Goal: Task Accomplishment & Management: Complete application form

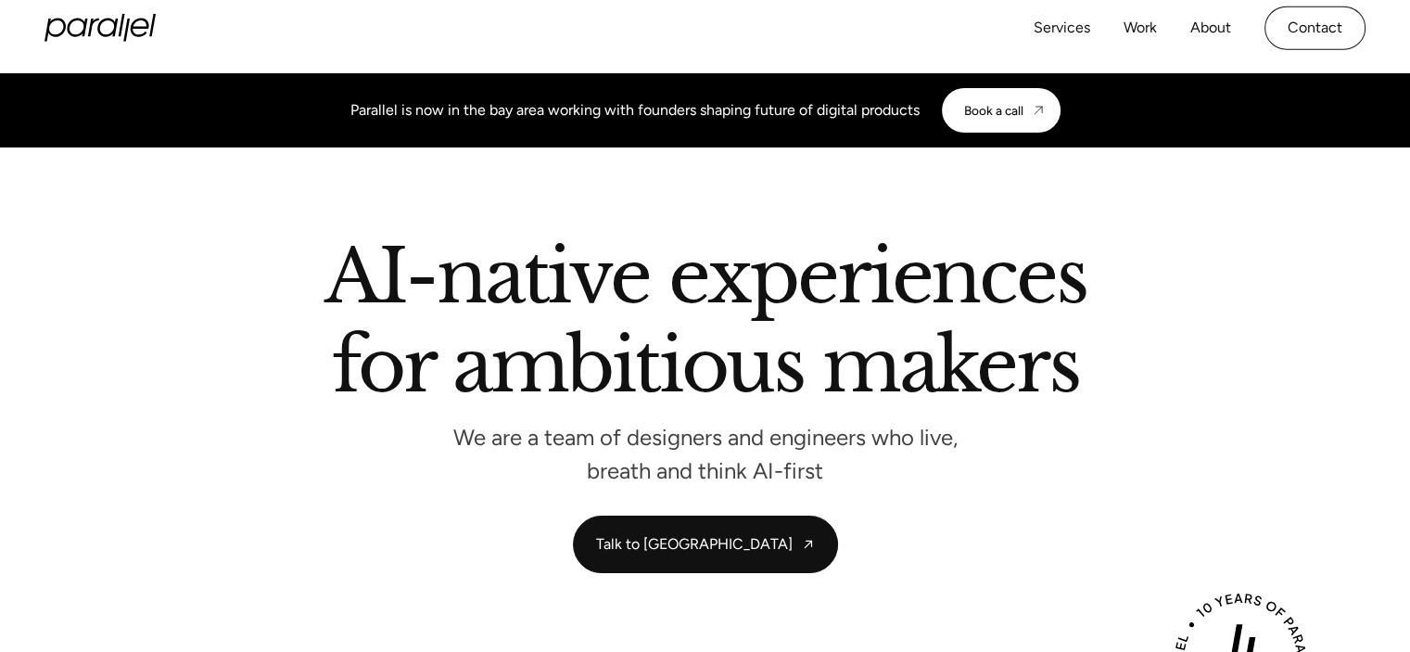
drag, startPoint x: 779, startPoint y: 483, endPoint x: 822, endPoint y: -112, distance: 596.8
click at [1150, 33] on link "Work" at bounding box center [1140, 36] width 33 height 27
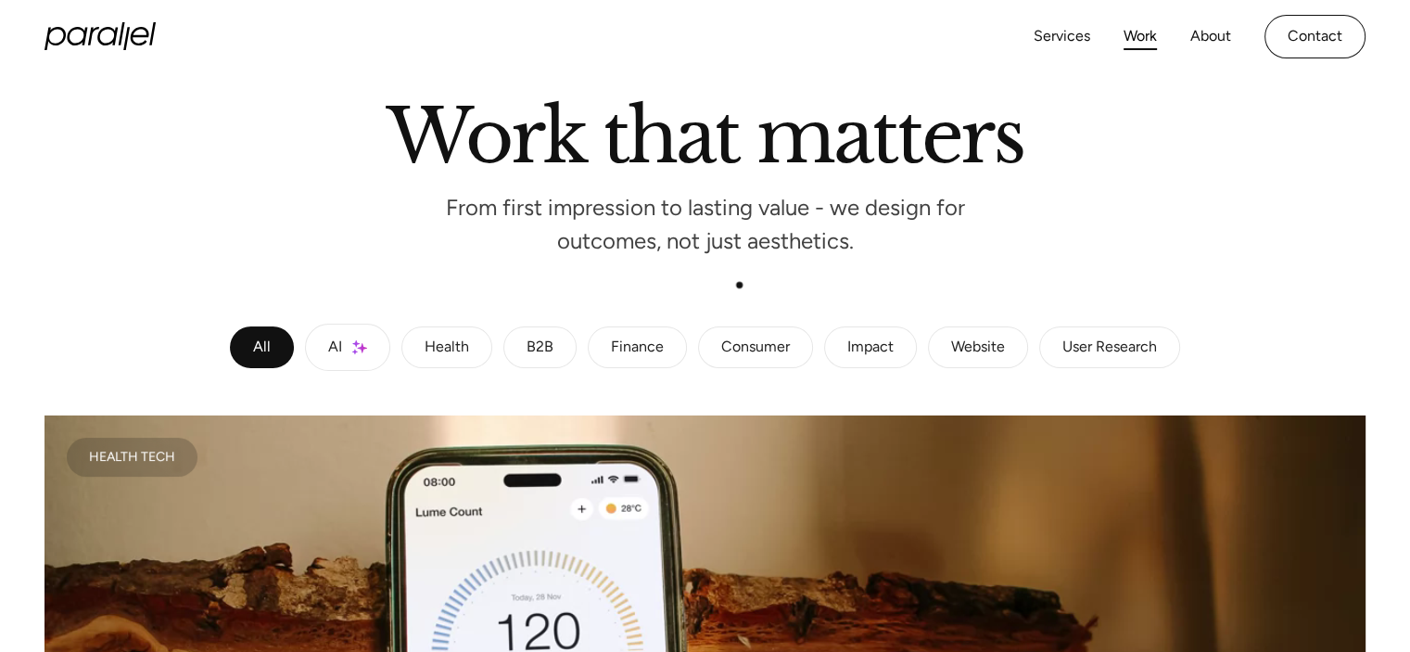
scroll to position [185, 0]
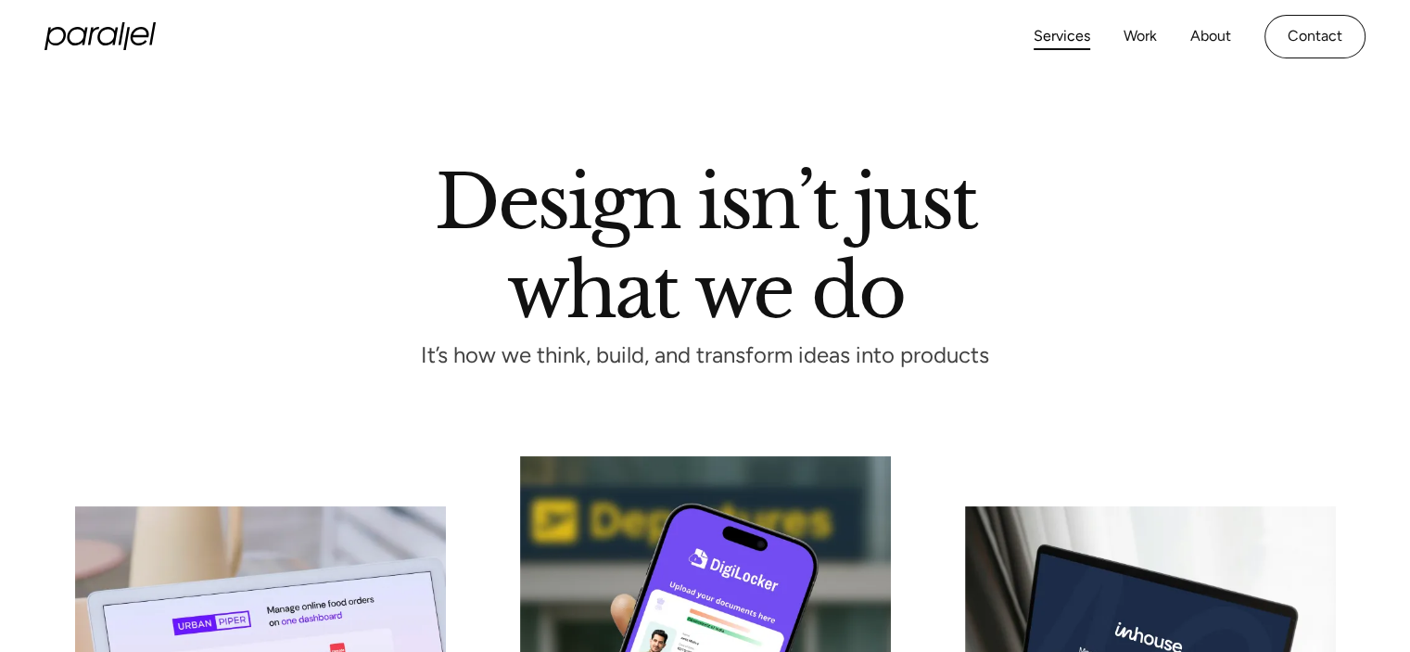
click at [1189, 34] on div "Services Work About Careers Contact" at bounding box center [1200, 37] width 332 height 44
click at [1204, 41] on link "About" at bounding box center [1210, 36] width 41 height 27
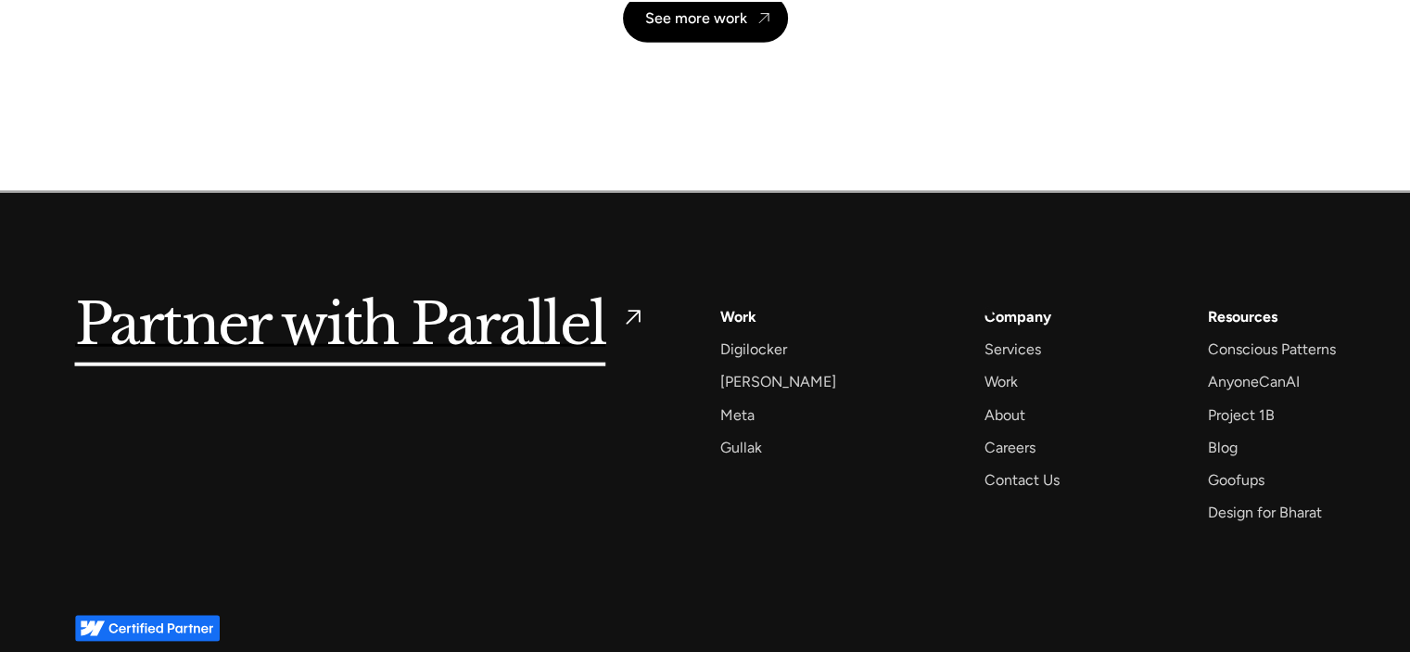
scroll to position [4539, 0]
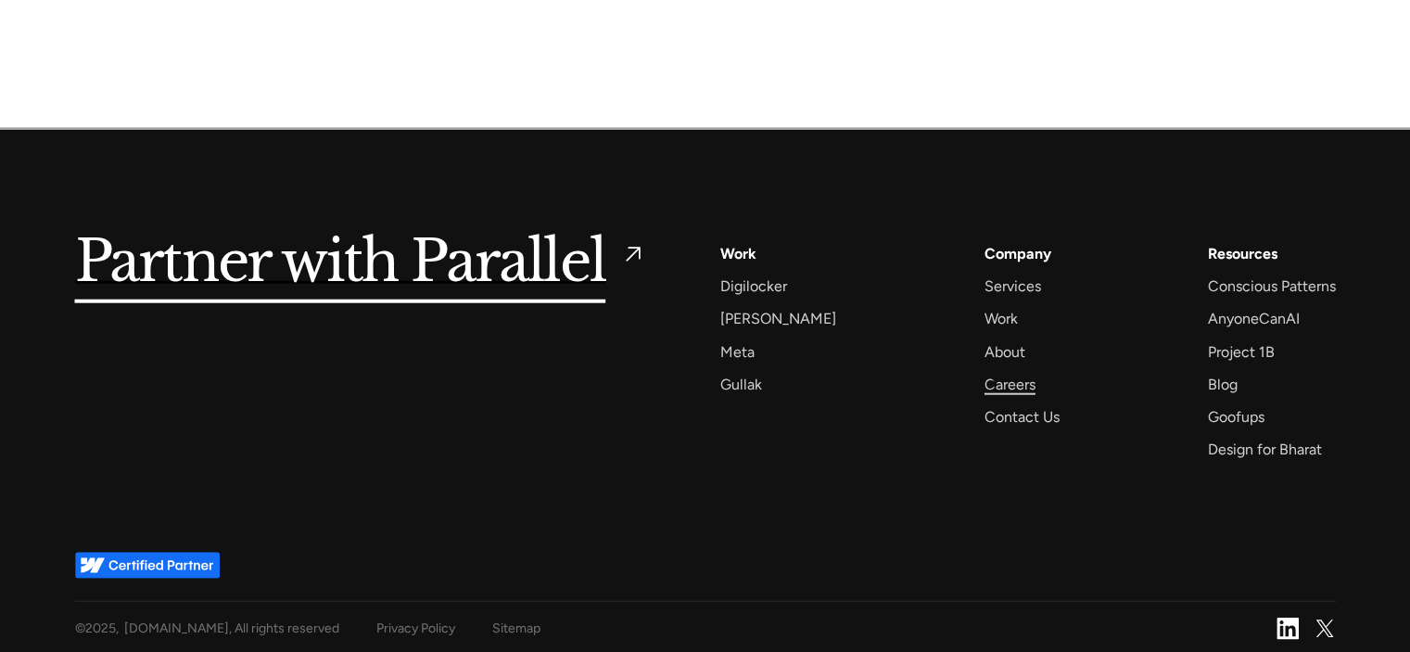
click at [992, 378] on div "Careers" at bounding box center [1010, 384] width 51 height 25
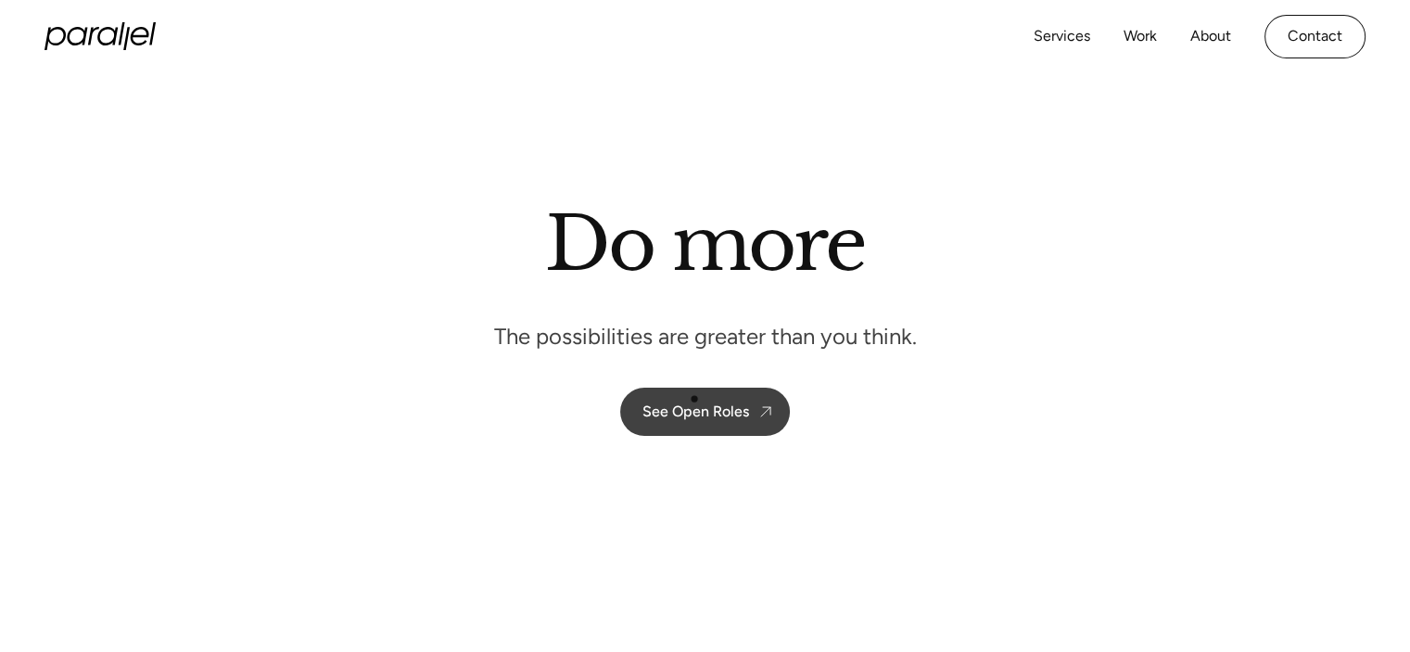
click at [688, 400] on link "See Open Roles" at bounding box center [705, 412] width 170 height 48
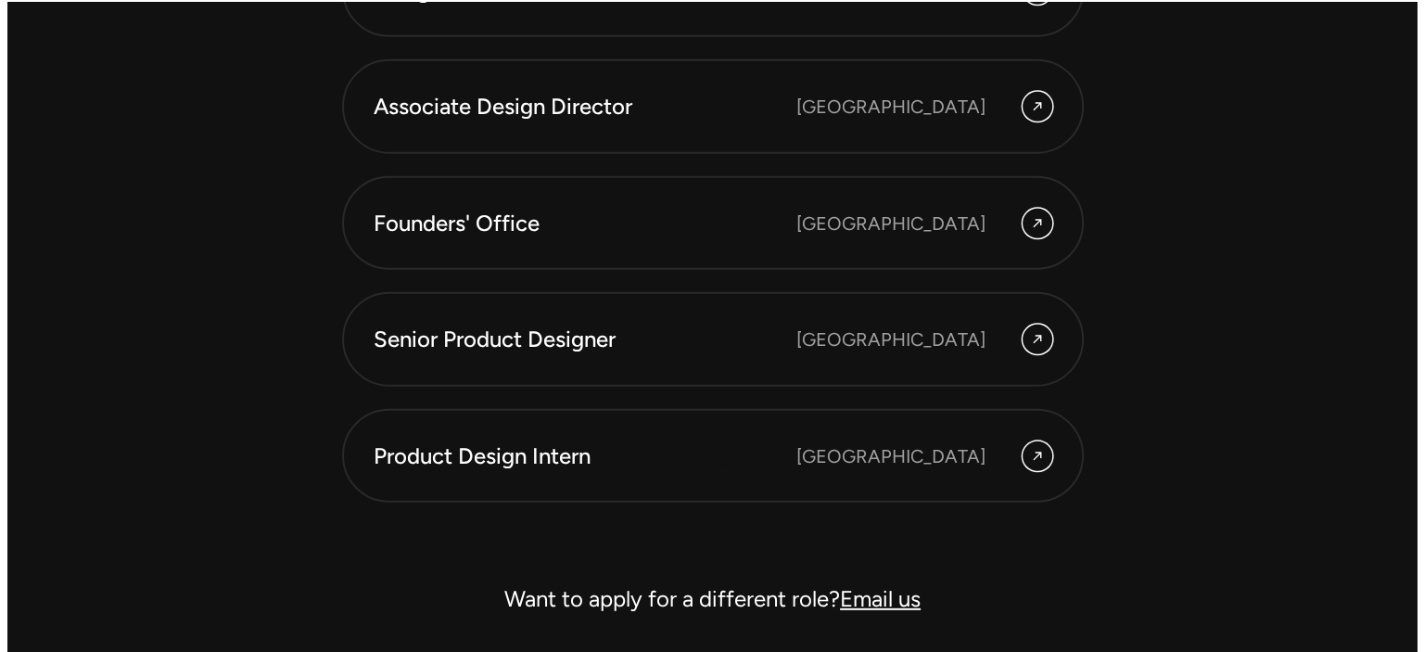
scroll to position [5248, 0]
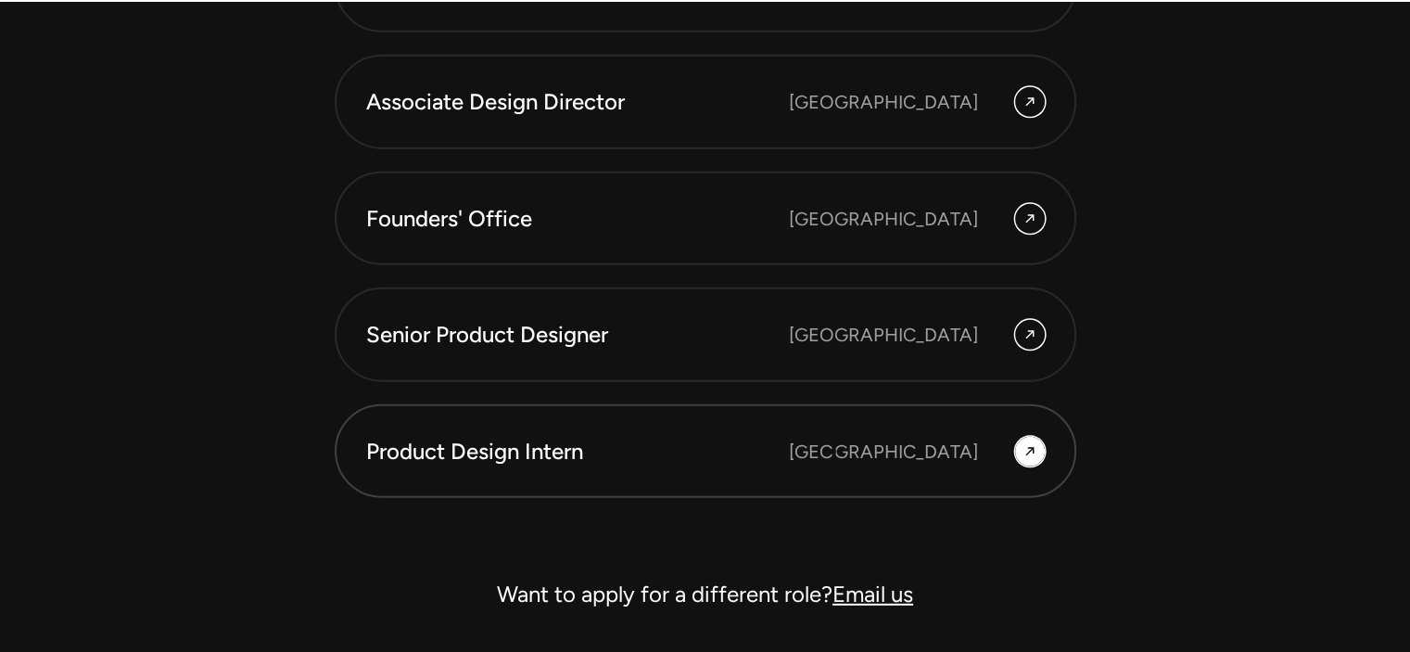
click at [828, 452] on div "Product Design Intern [GEOGRAPHIC_DATA]" at bounding box center [705, 452] width 679 height 32
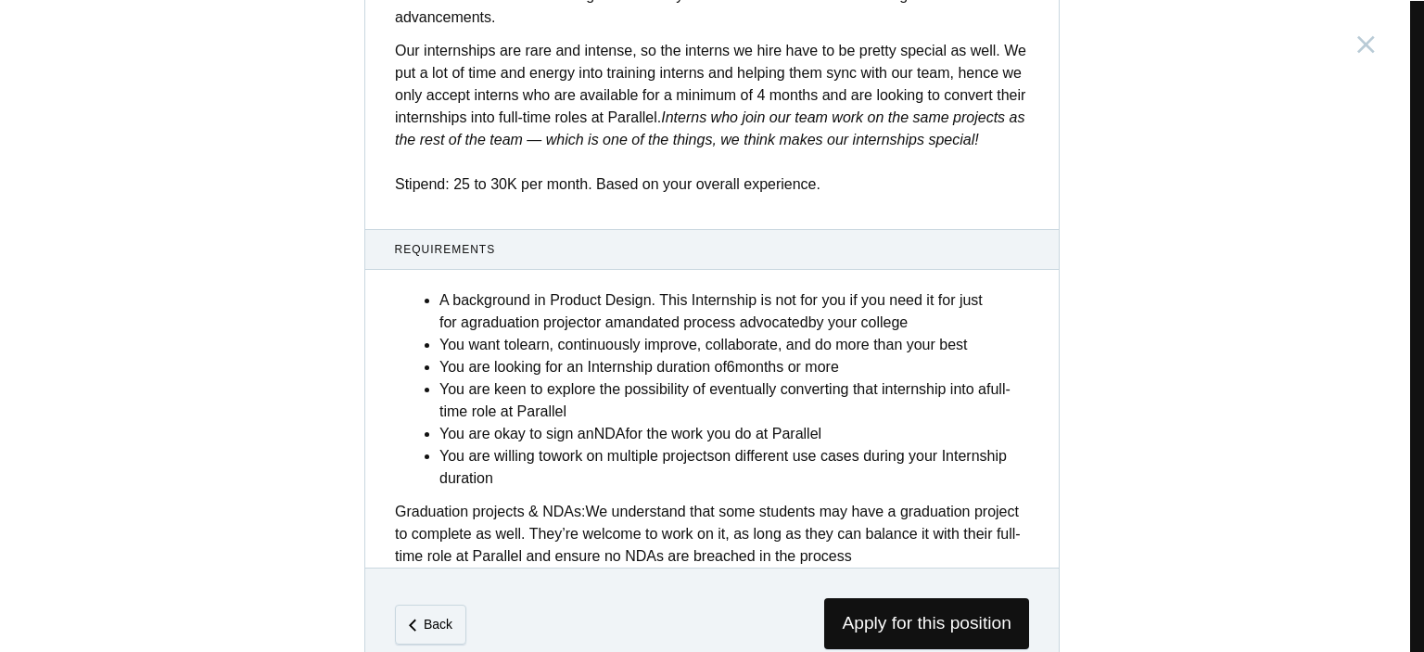
scroll to position [752, 0]
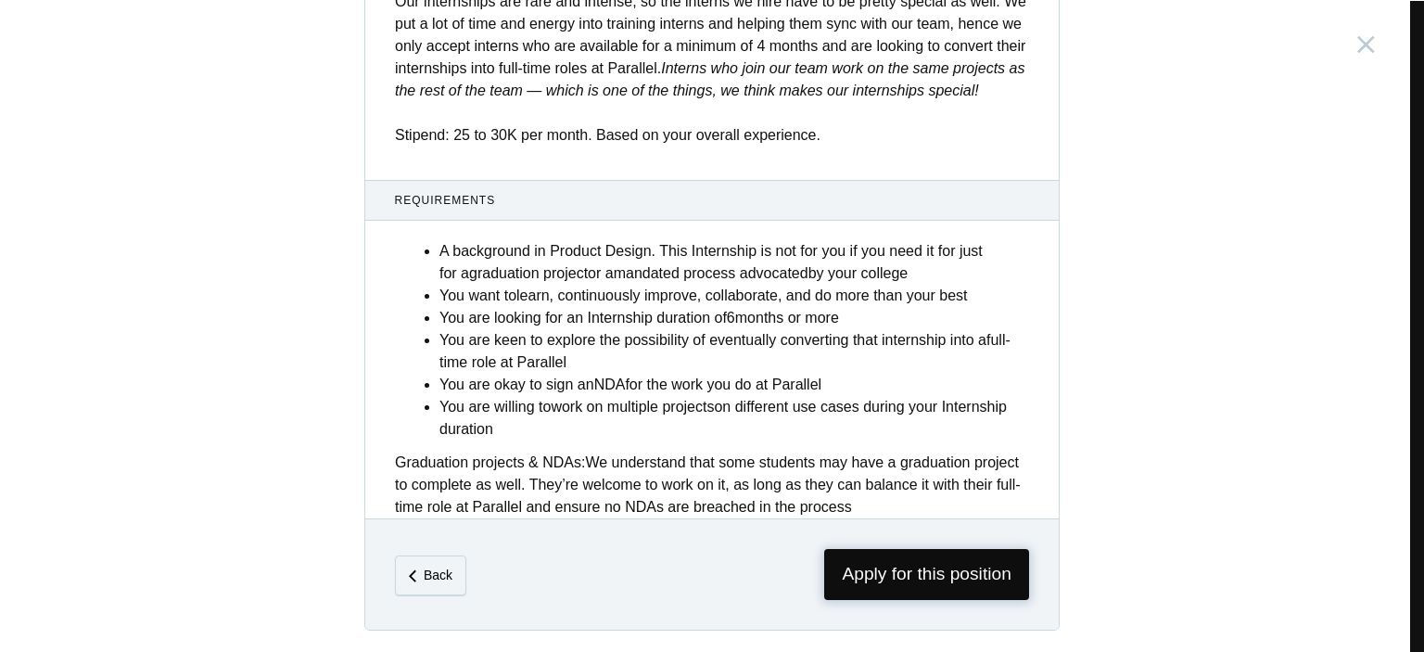
click at [879, 552] on span "Apply for this position" at bounding box center [926, 574] width 205 height 51
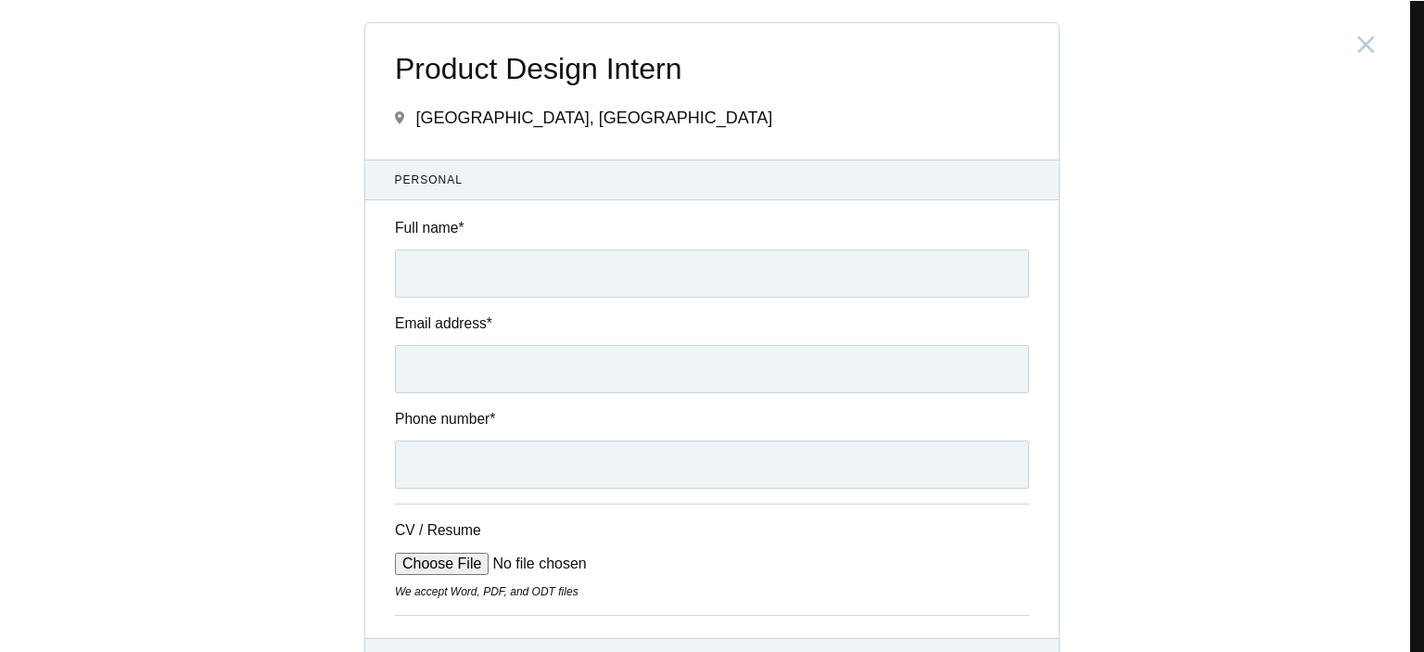
scroll to position [556, 0]
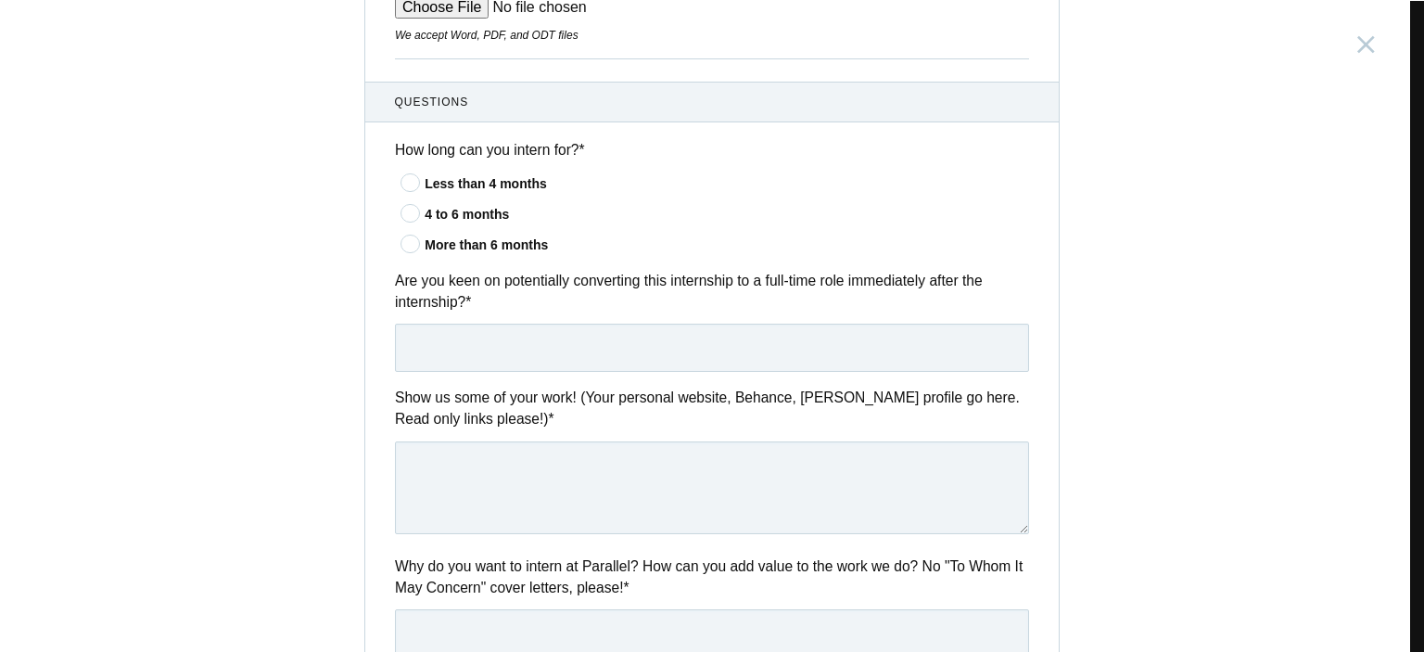
click at [472, 205] on div "4 to 6 months" at bounding box center [727, 214] width 604 height 19
click at [0, 0] on input"] "4 to 6 months" at bounding box center [0, 0] width 0 height 0
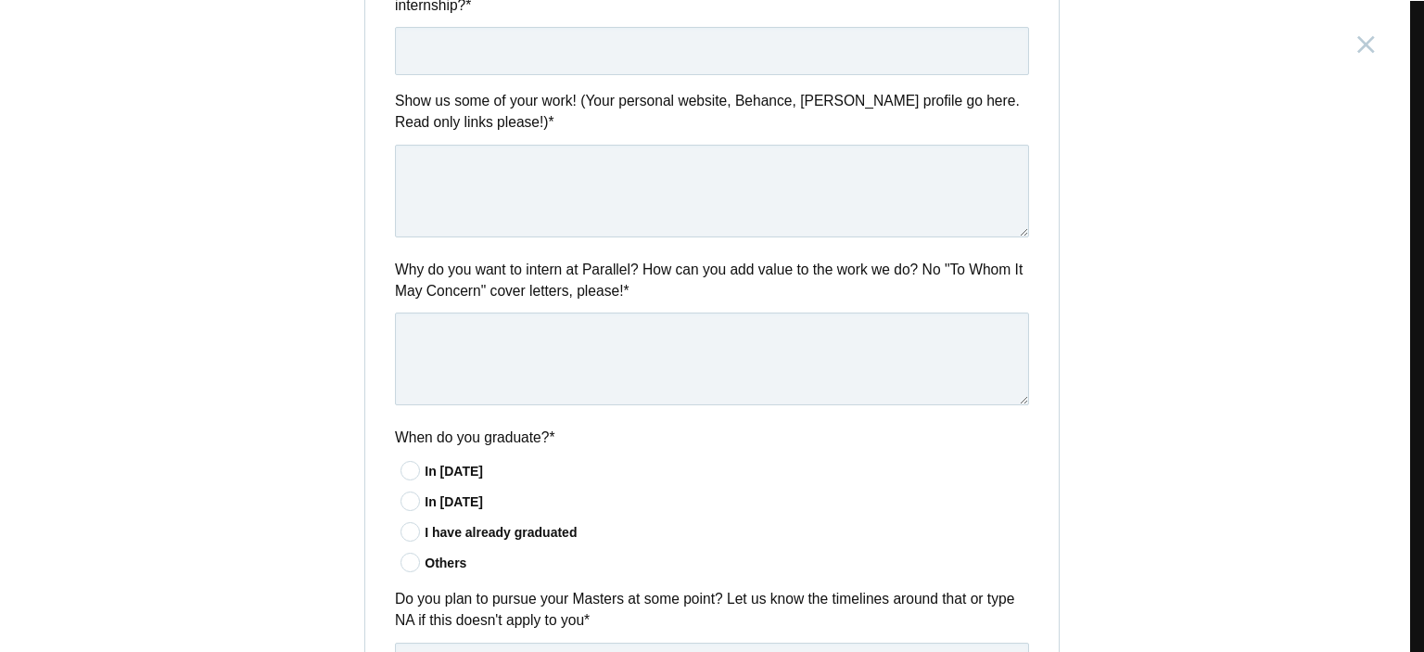
scroll to position [1113, 0]
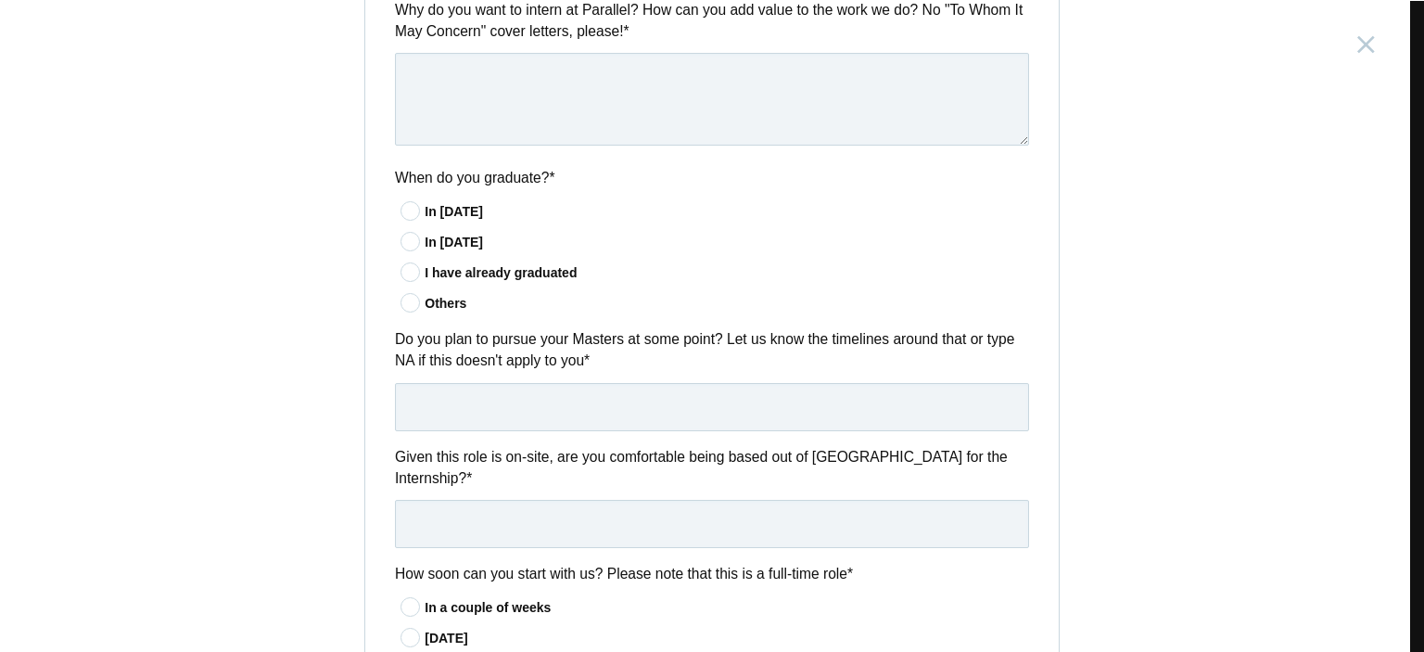
click at [416, 211] on icon at bounding box center [411, 211] width 34 height 12
click at [0, 0] on input"] "In [DATE]" at bounding box center [0, 0] width 0 height 0
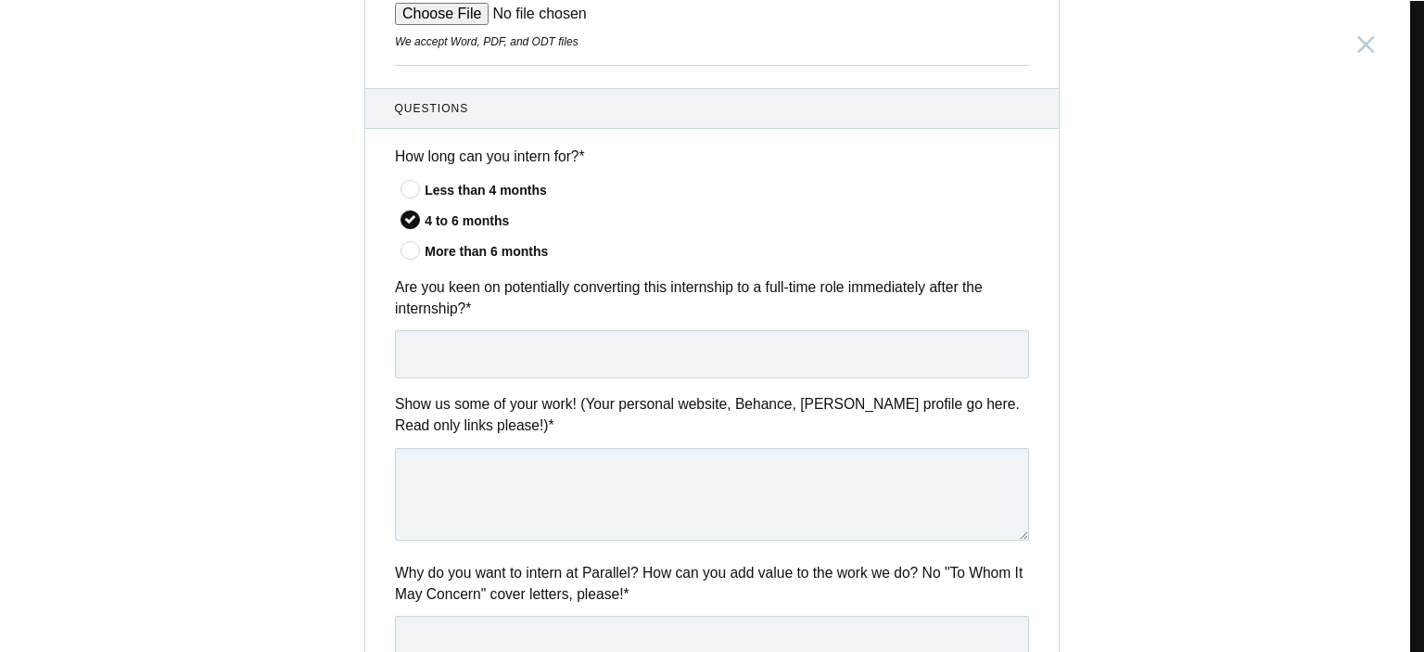
scroll to position [0, 0]
